Goal: Information Seeking & Learning: Find specific page/section

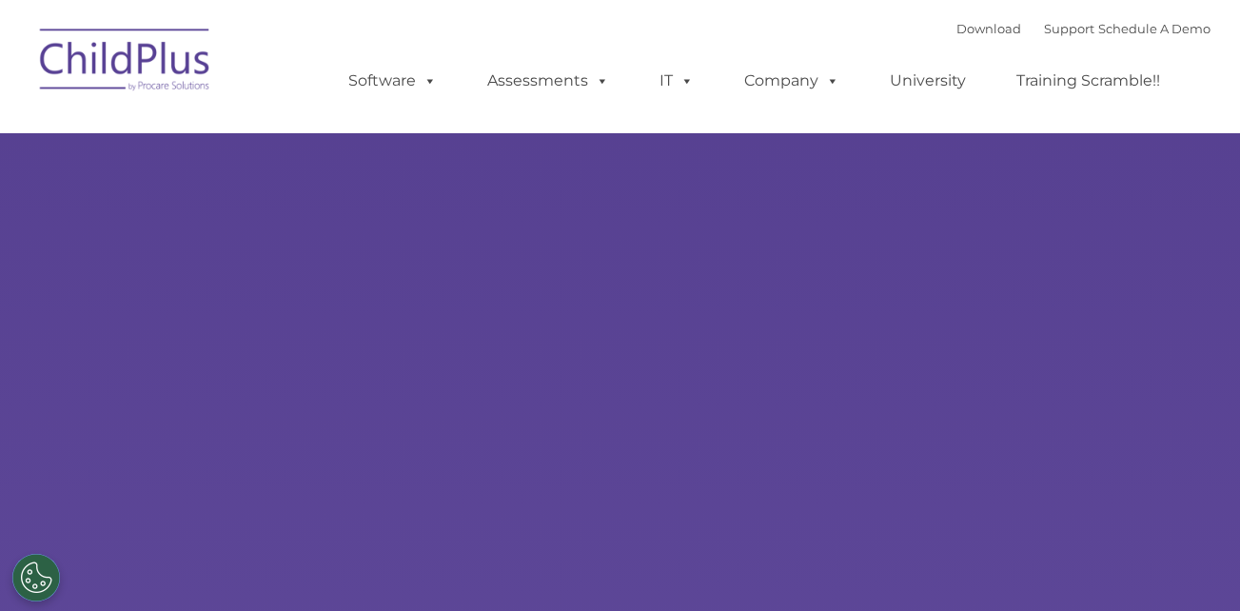
select select "MEDIUM"
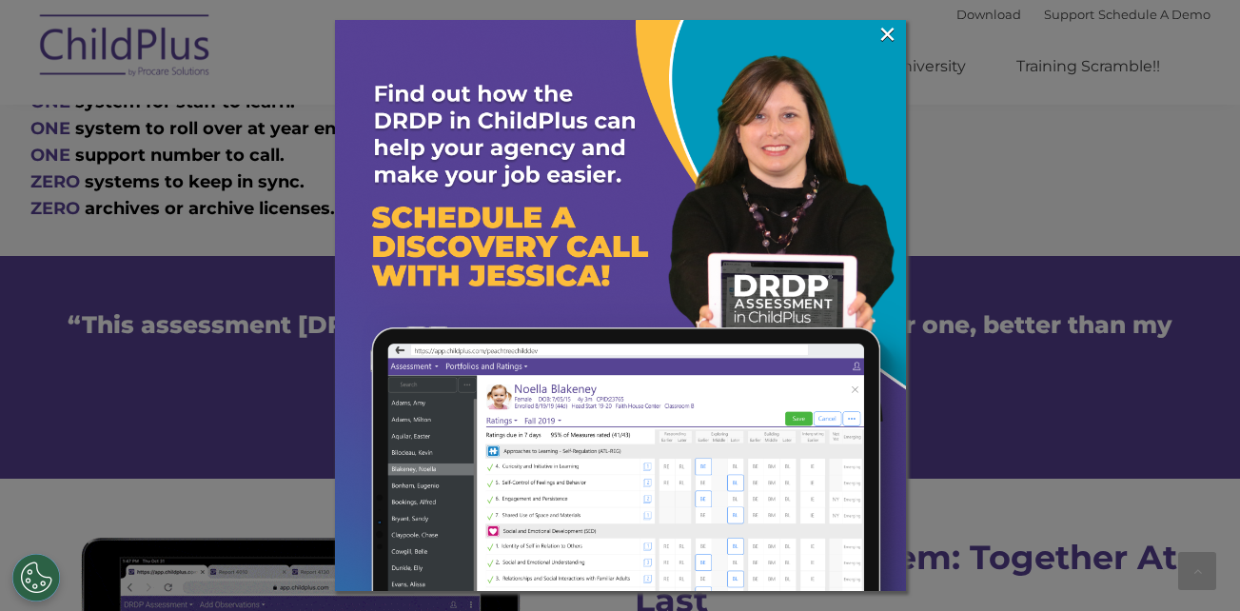
scroll to position [1264, 0]
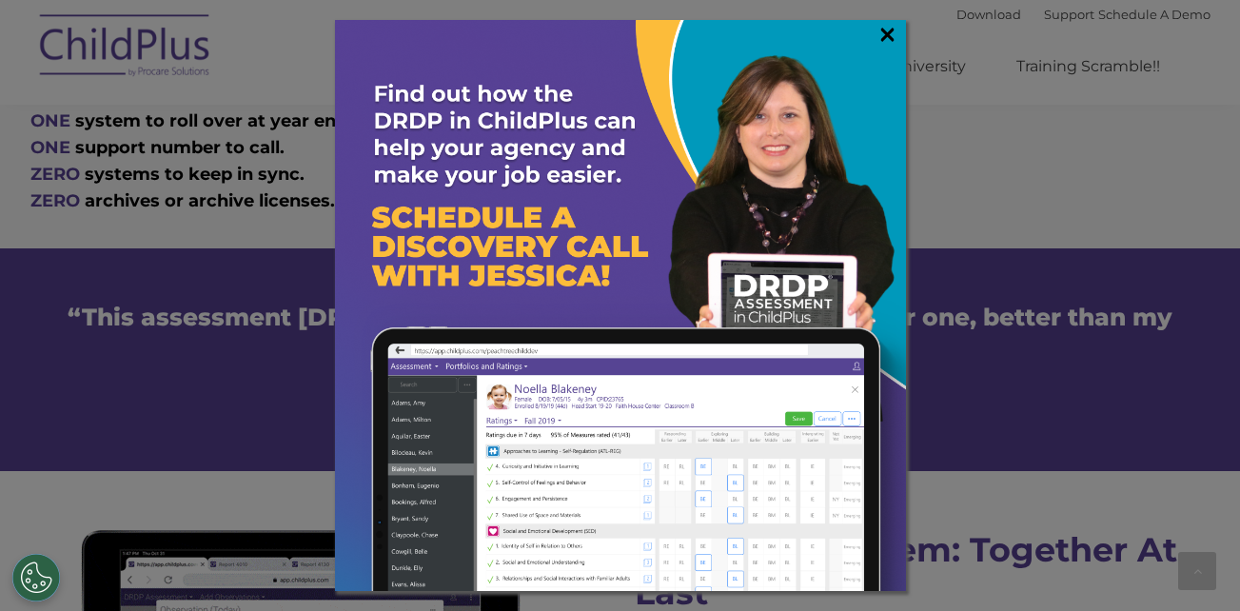
click at [894, 33] on link "×" at bounding box center [887, 34] width 22 height 19
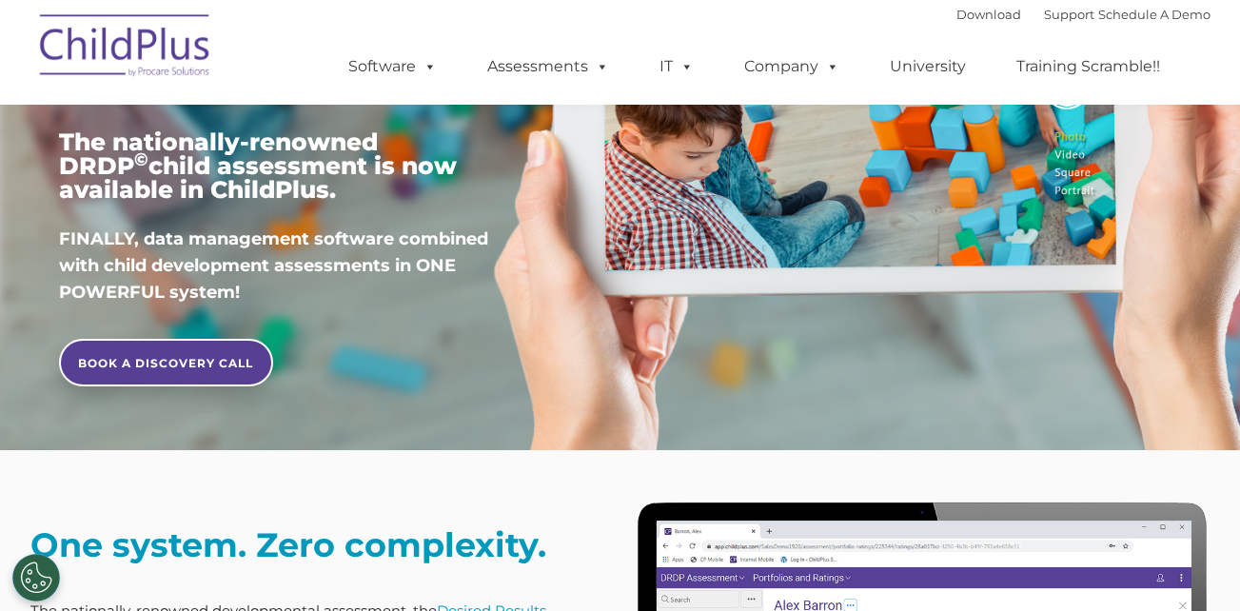
scroll to position [0, 0]
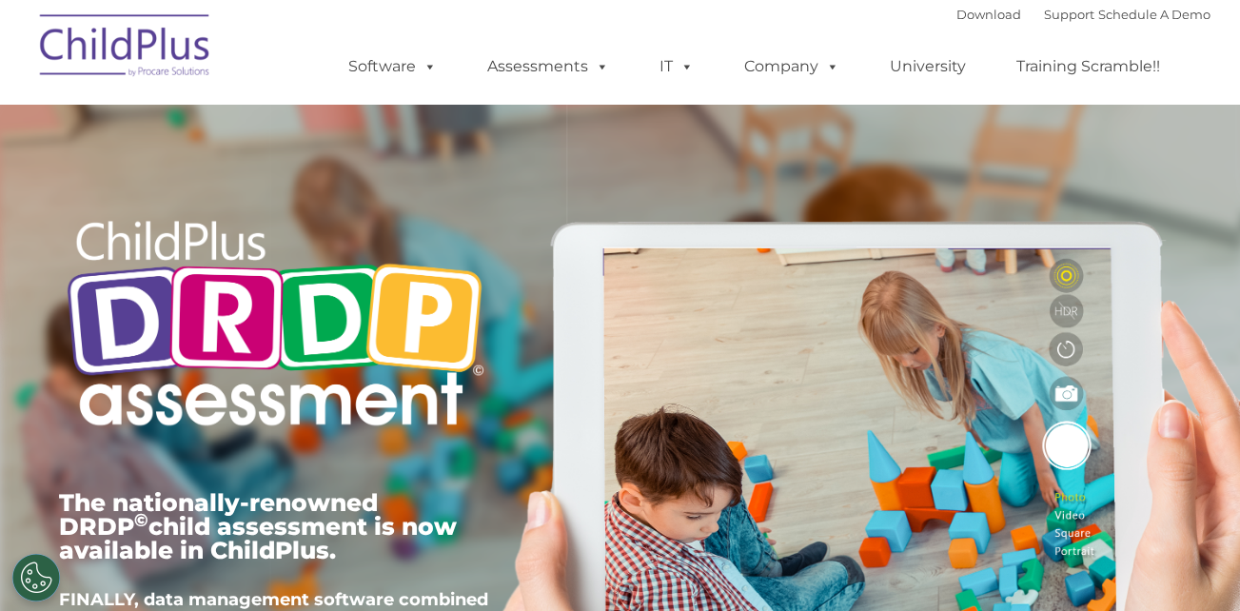
click at [65, 44] on img at bounding box center [125, 48] width 190 height 95
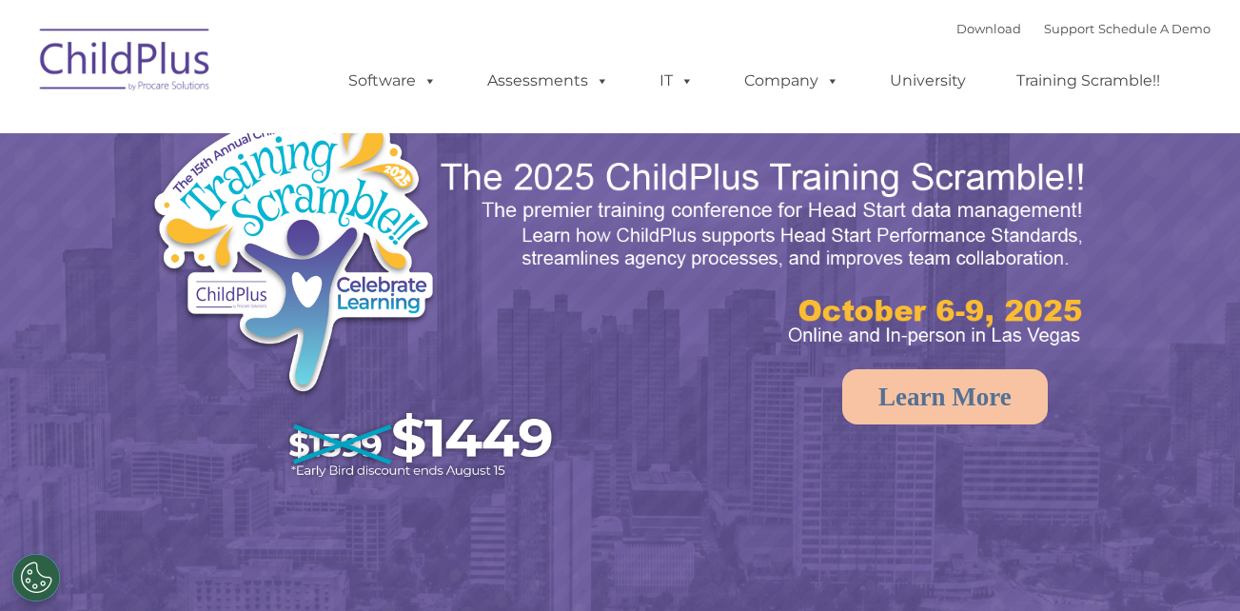
select select "MEDIUM"
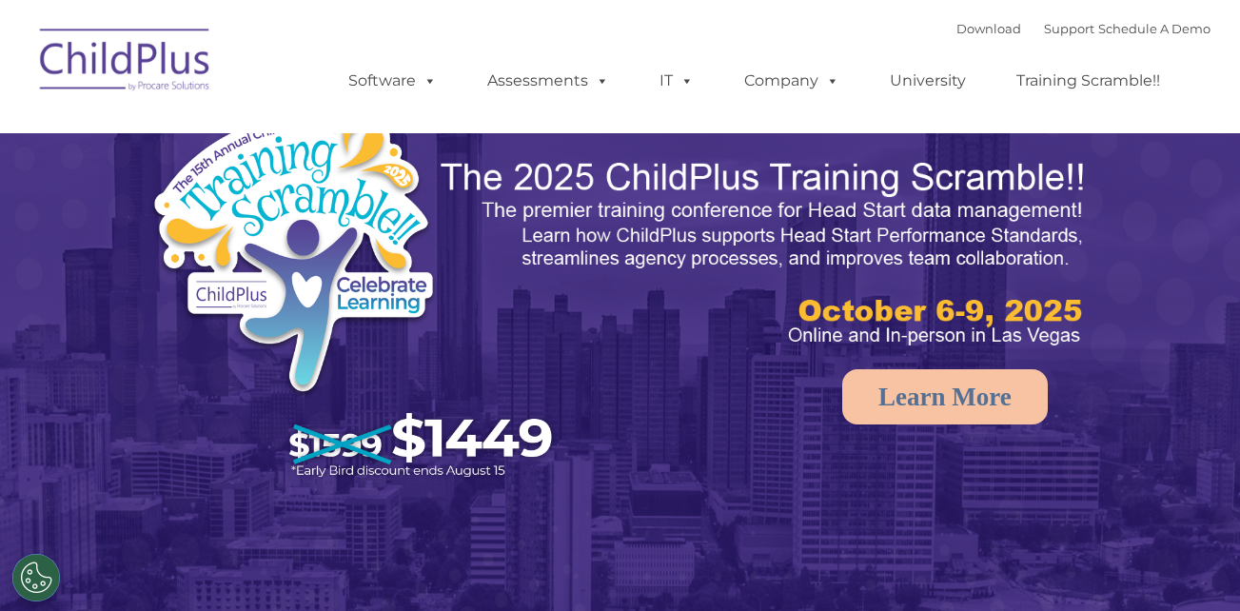
select select "MEDIUM"
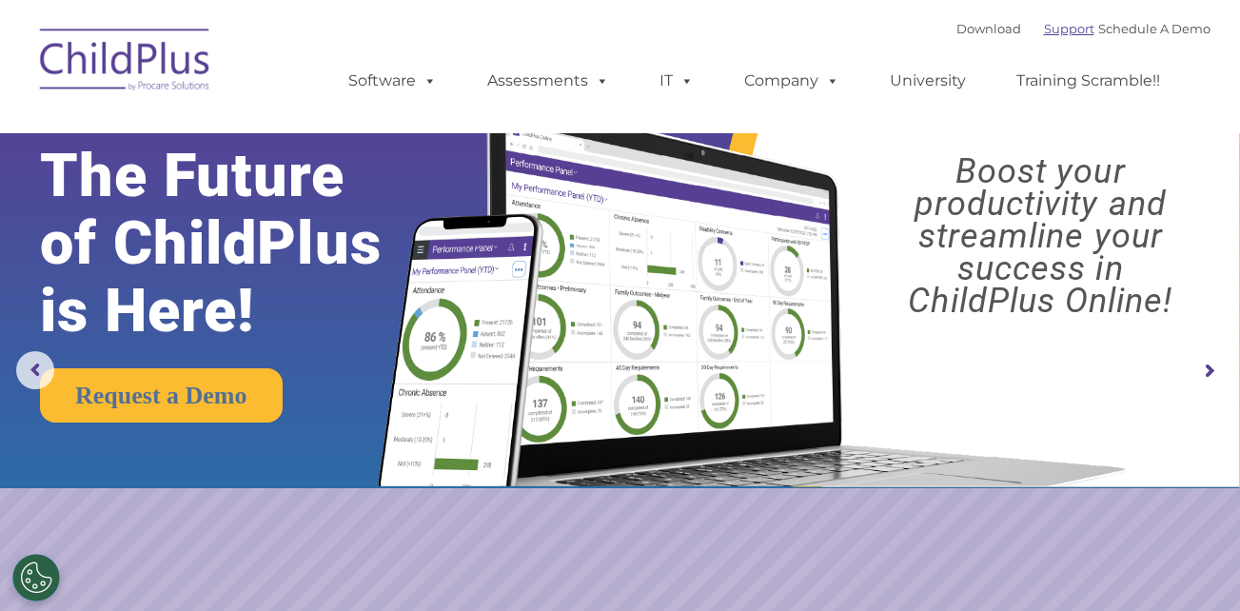
click at [1064, 25] on link "Support" at bounding box center [1069, 28] width 50 height 15
